Goal: Information Seeking & Learning: Stay updated

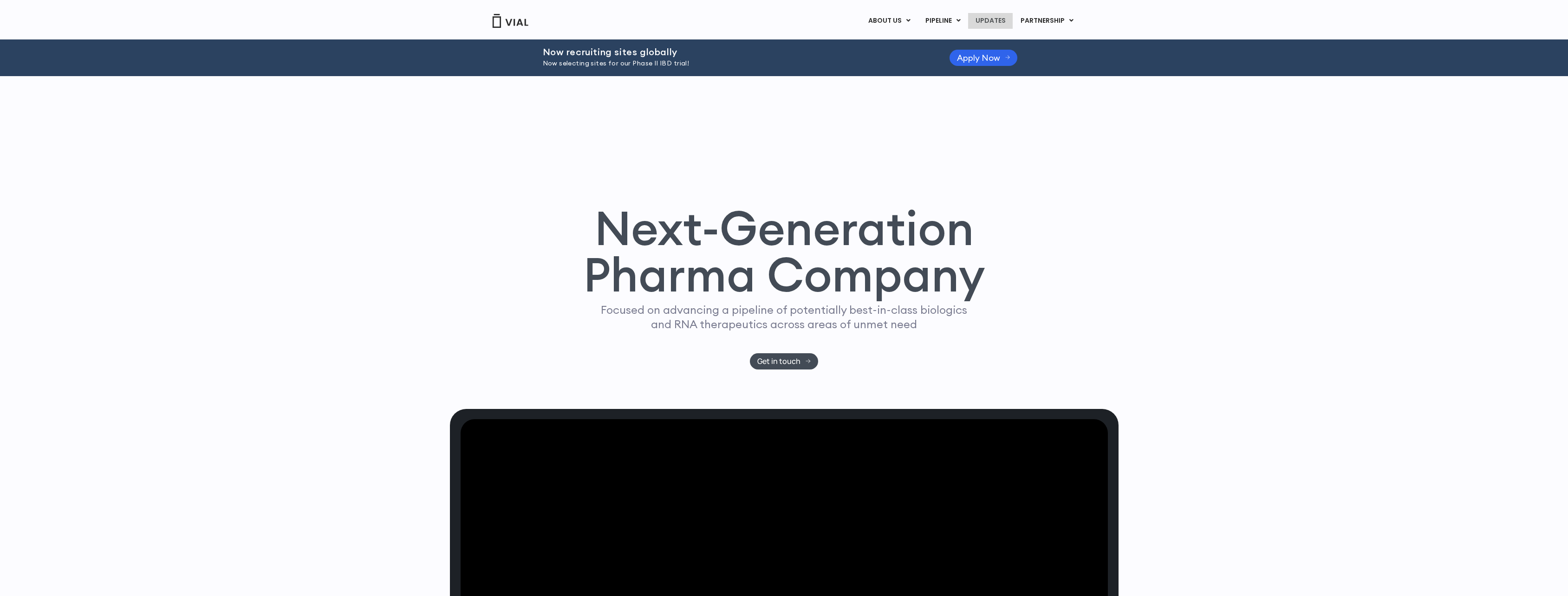
drag, startPoint x: 0, startPoint y: 0, endPoint x: 995, endPoint y: 18, distance: 995.2
click at [995, 18] on link "UPDATES" at bounding box center [990, 20] width 45 height 16
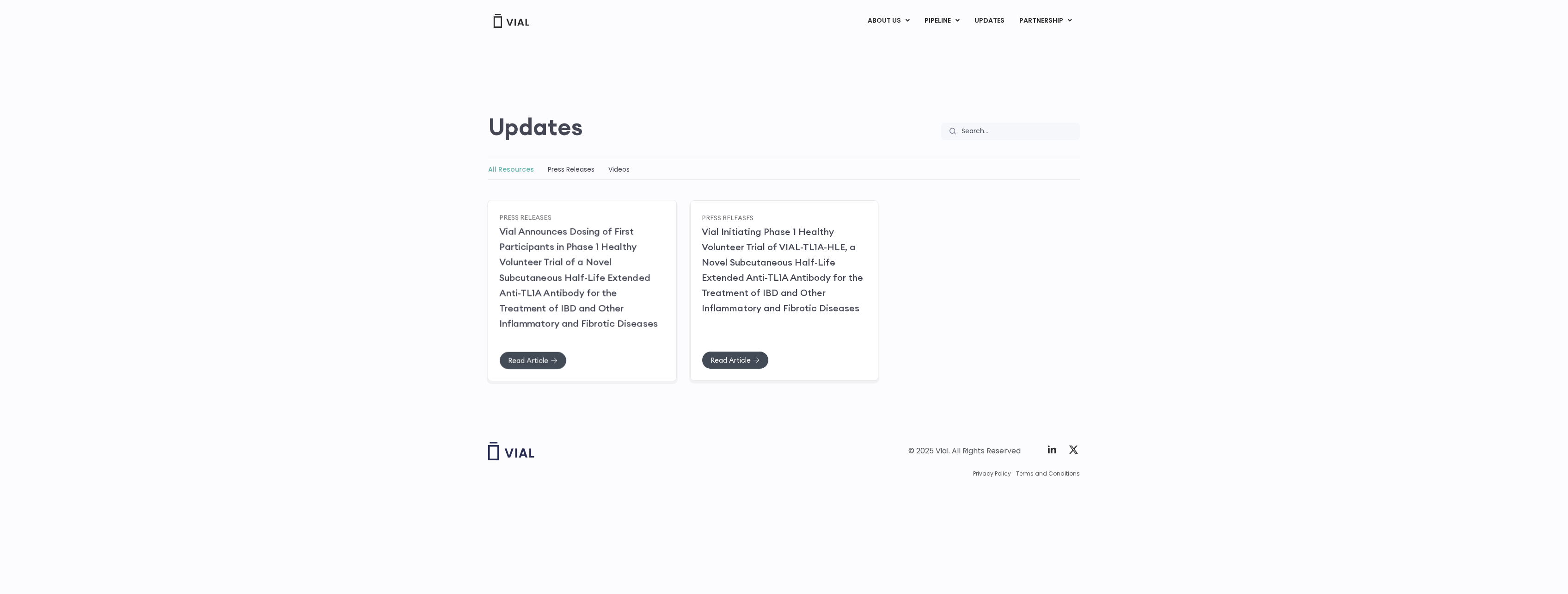
click at [567, 232] on link "Vial Announces Dosing of First Participants in Phase 1 Healthy Volunteer Trial …" at bounding box center [578, 277] width 158 height 104
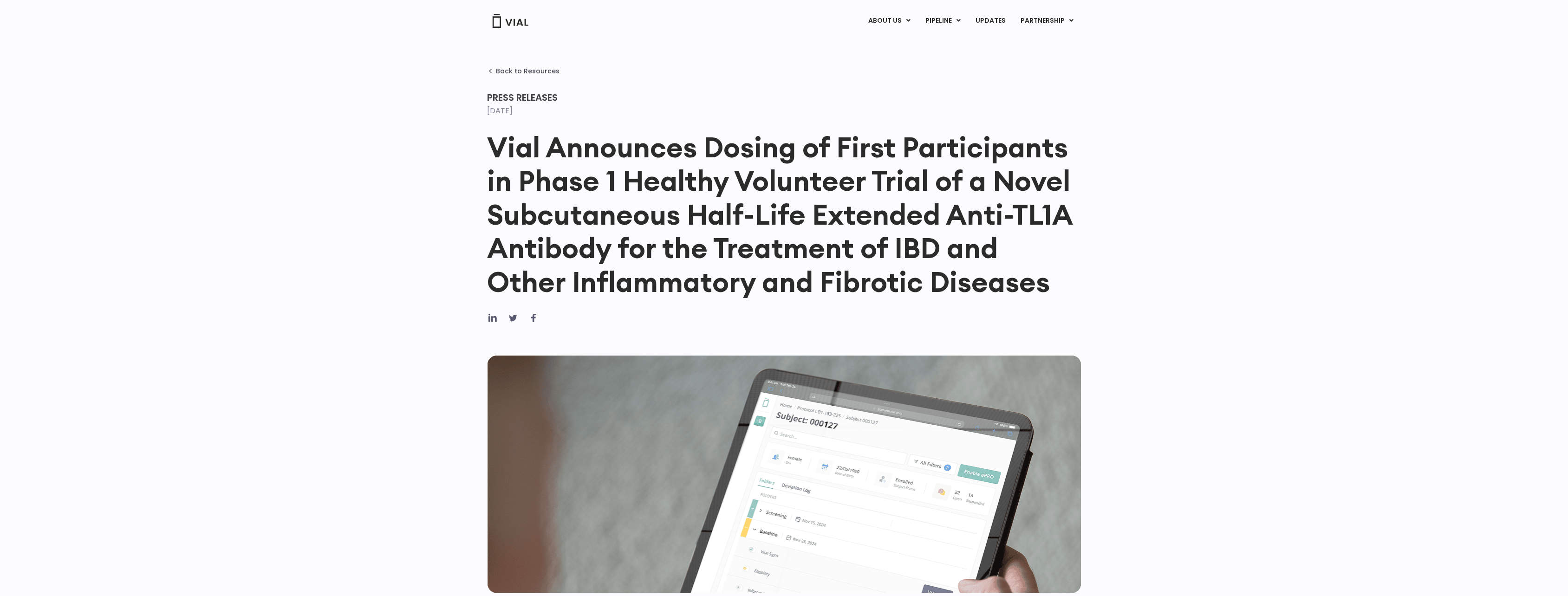
click at [500, 145] on h1 "Vial Announces Dosing of First Participants in Phase 1 Healthy Volunteer Trial …" at bounding box center [784, 214] width 594 height 168
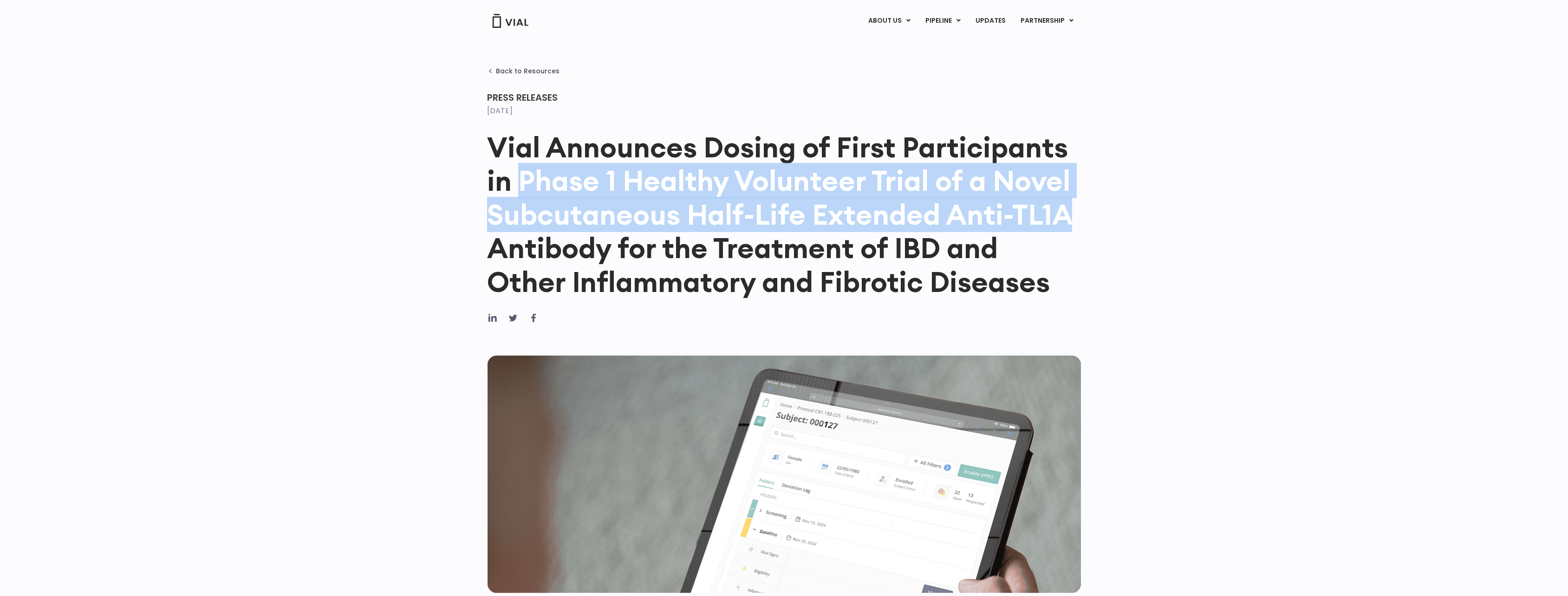
drag, startPoint x: 1075, startPoint y: 212, endPoint x: 523, endPoint y: 172, distance: 553.4
click at [523, 172] on h1 "Vial Announces Dosing of First Participants in Phase 1 Healthy Volunteer Trial …" at bounding box center [784, 214] width 594 height 168
copy h1 "Phase 1 Healthy Volunteer Trial of a Novel Subcutaneous Half-Life Extended Anti…"
